Goal: Find specific page/section: Find specific page/section

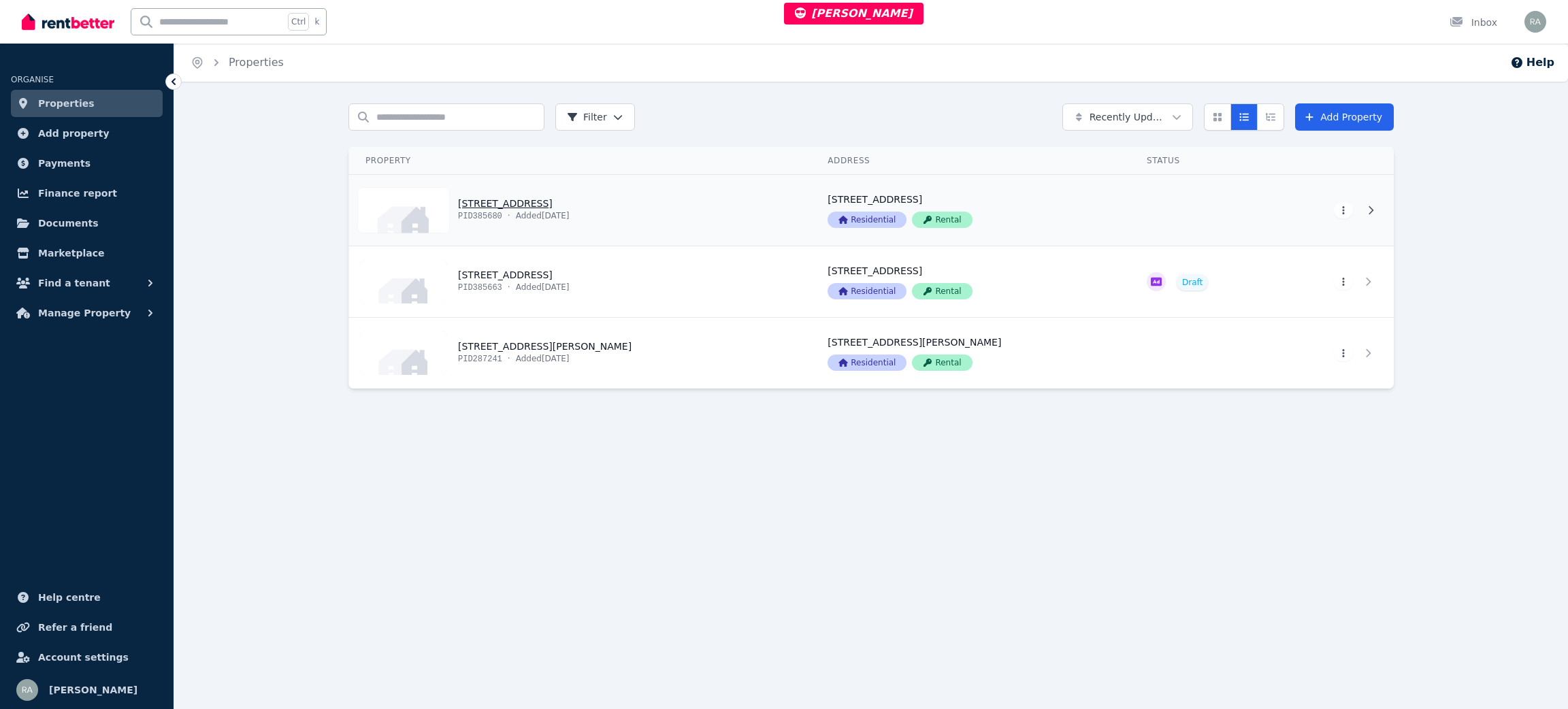
click at [756, 222] on link "View property details" at bounding box center [580, 210] width 462 height 70
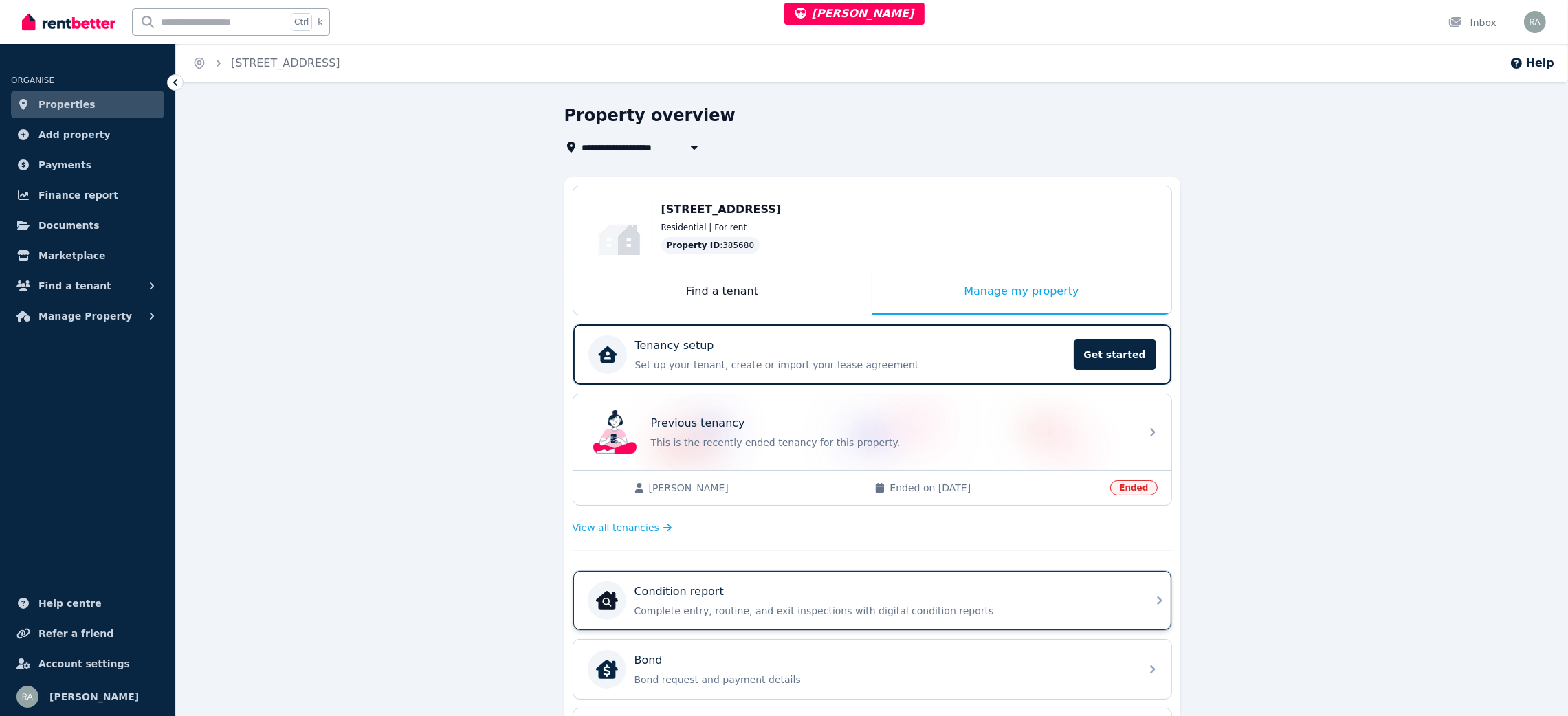
click at [750, 624] on div "Condition report Complete entry, routine, and exit inspections with digital con…" at bounding box center [871, 600] width 598 height 59
